Goal: Information Seeking & Learning: Learn about a topic

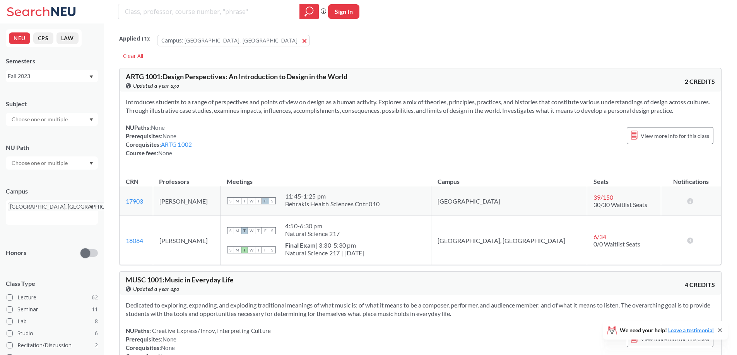
click at [89, 77] on div "Fall 2023" at bounding box center [52, 76] width 92 height 12
click at [29, 137] on span "Fall 2024" at bounding box center [22, 138] width 24 height 9
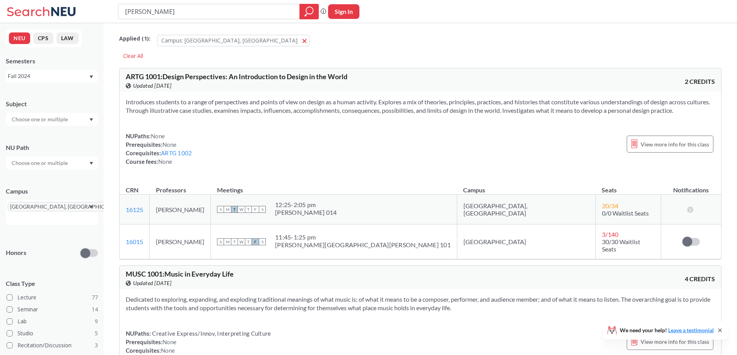
type input "[PERSON_NAME]"
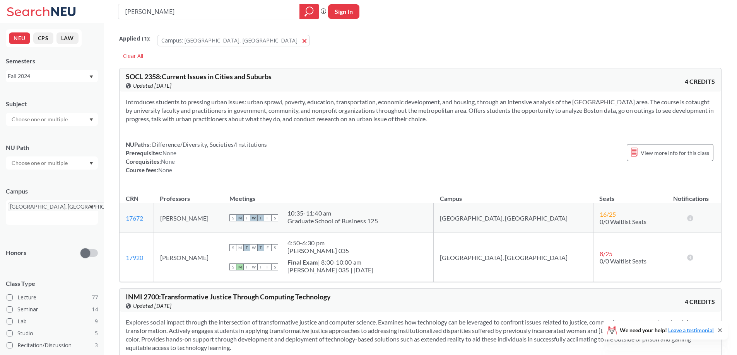
click at [145, 13] on input "[PERSON_NAME]" at bounding box center [209, 11] width 170 height 13
drag, startPoint x: 145, startPoint y: 13, endPoint x: 112, endPoint y: 13, distance: 33.7
click at [112, 12] on div "[PERSON_NAME] Phrase search guarantees the exact search appears in the results.…" at bounding box center [368, 11] width 737 height 23
click at [89, 77] on icon "Dropdown arrow" at bounding box center [91, 76] width 4 height 3
click at [21, 92] on span "Fall 2025" at bounding box center [22, 93] width 24 height 9
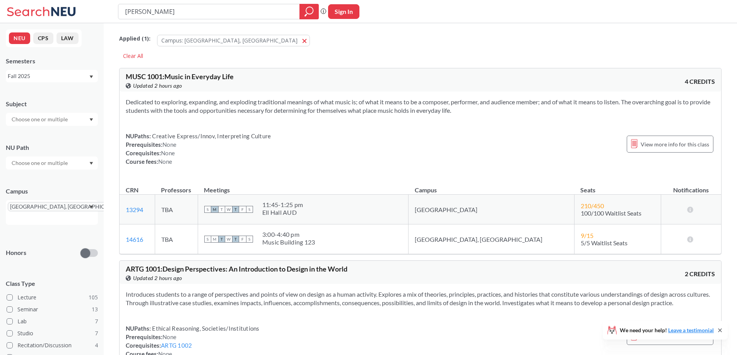
click at [145, 17] on input "[PERSON_NAME]" at bounding box center [209, 11] width 170 height 13
click at [306, 10] on icon "magnifying glass" at bounding box center [309, 10] width 7 height 7
drag, startPoint x: 273, startPoint y: 12, endPoint x: 114, endPoint y: 10, distance: 159.0
click at [114, 10] on div "[PERSON_NAME] Phrase search guarantees the exact search appears in the results.…" at bounding box center [368, 11] width 737 height 23
type input "darcelle"
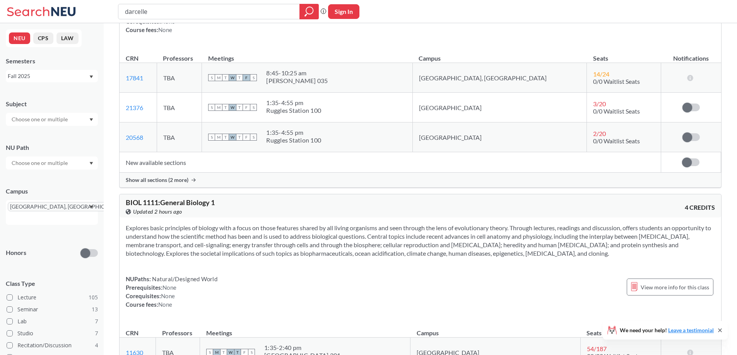
scroll to position [2978, 0]
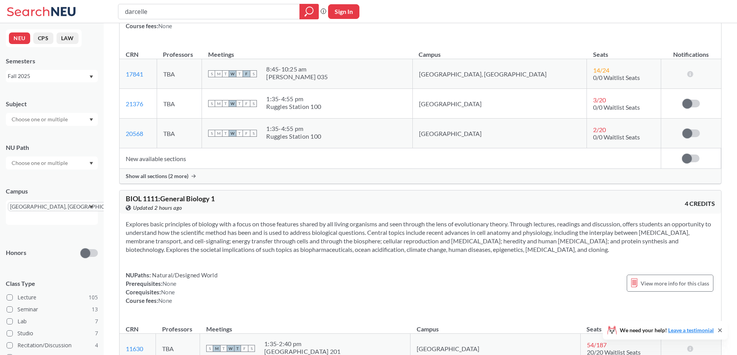
drag, startPoint x: 668, startPoint y: 38, endPoint x: 639, endPoint y: 8, distance: 41.9
